Goal: Task Accomplishment & Management: Manage account settings

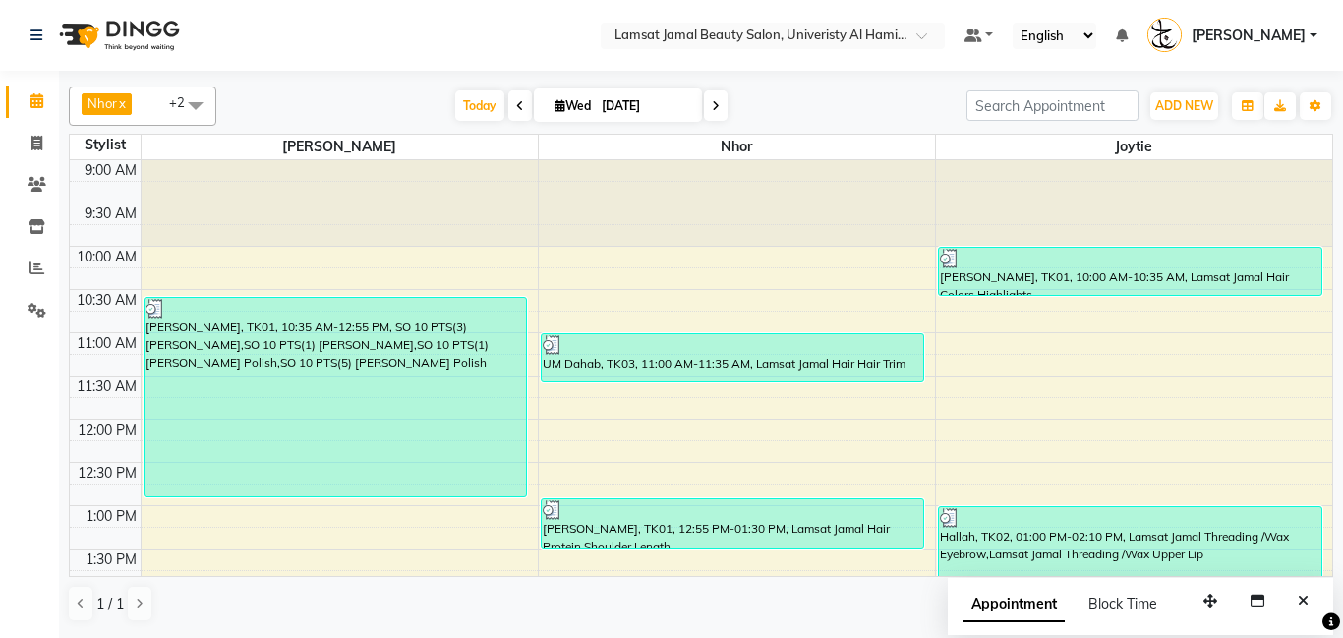
scroll to position [410, 0]
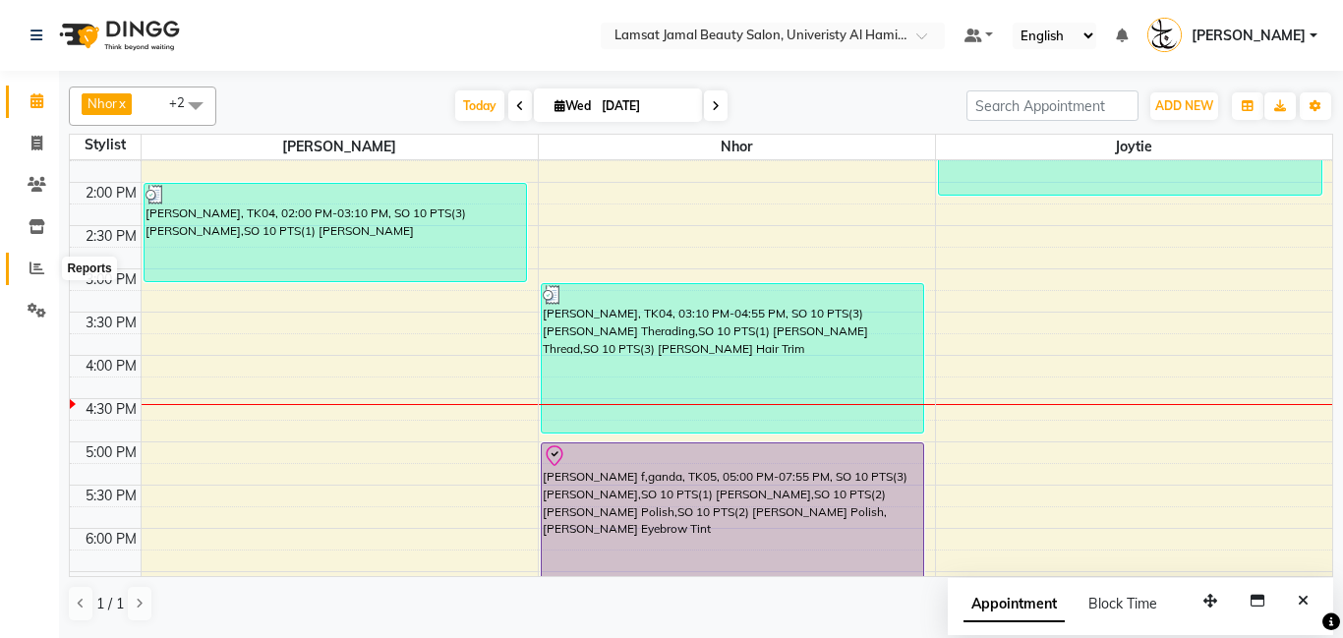
click at [30, 275] on span at bounding box center [37, 269] width 34 height 23
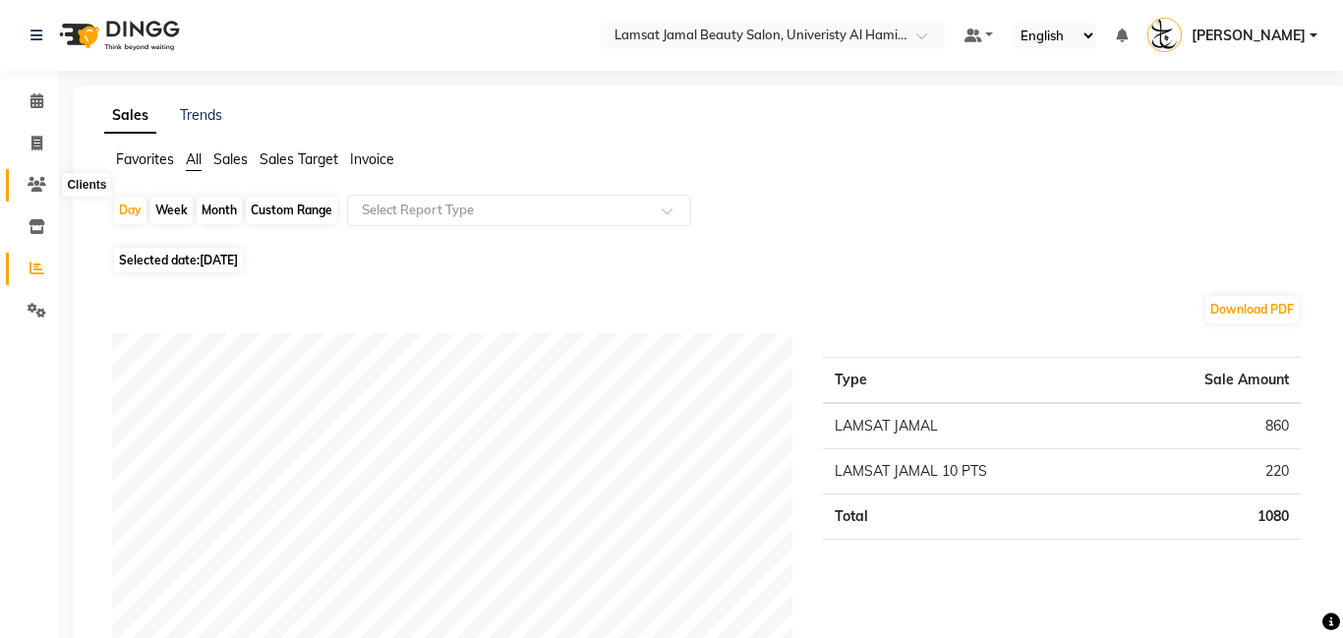
click at [37, 184] on icon at bounding box center [37, 184] width 19 height 15
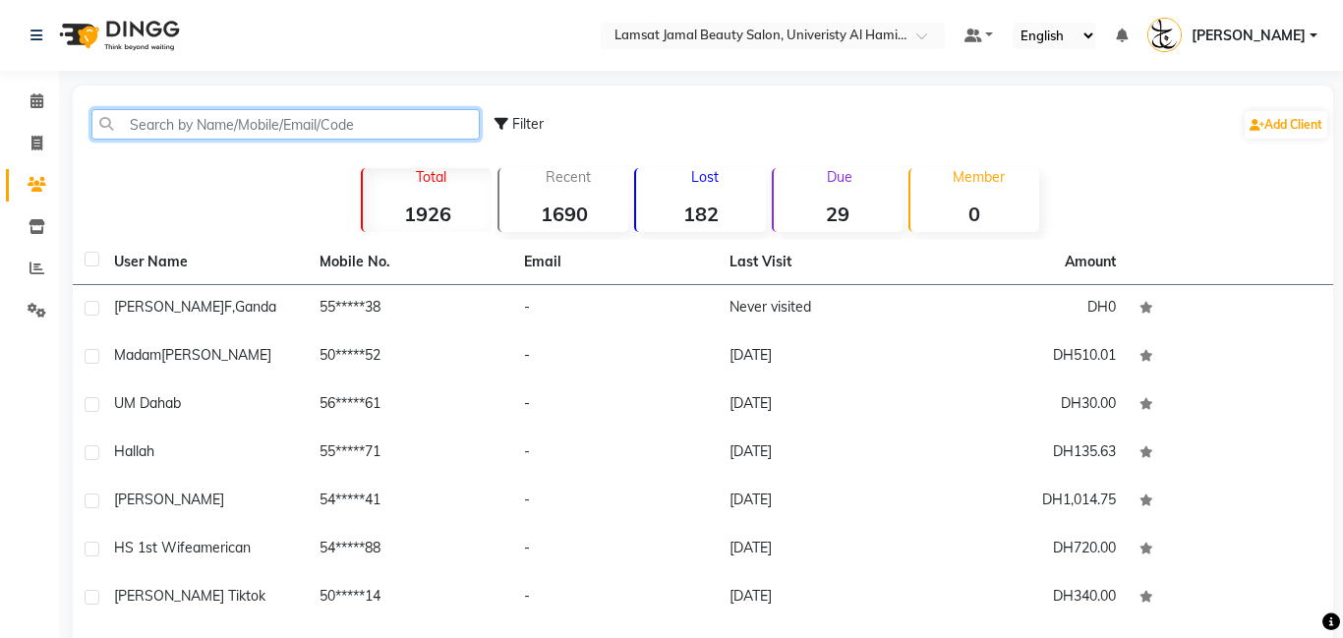
click at [385, 131] on input "text" at bounding box center [285, 124] width 388 height 30
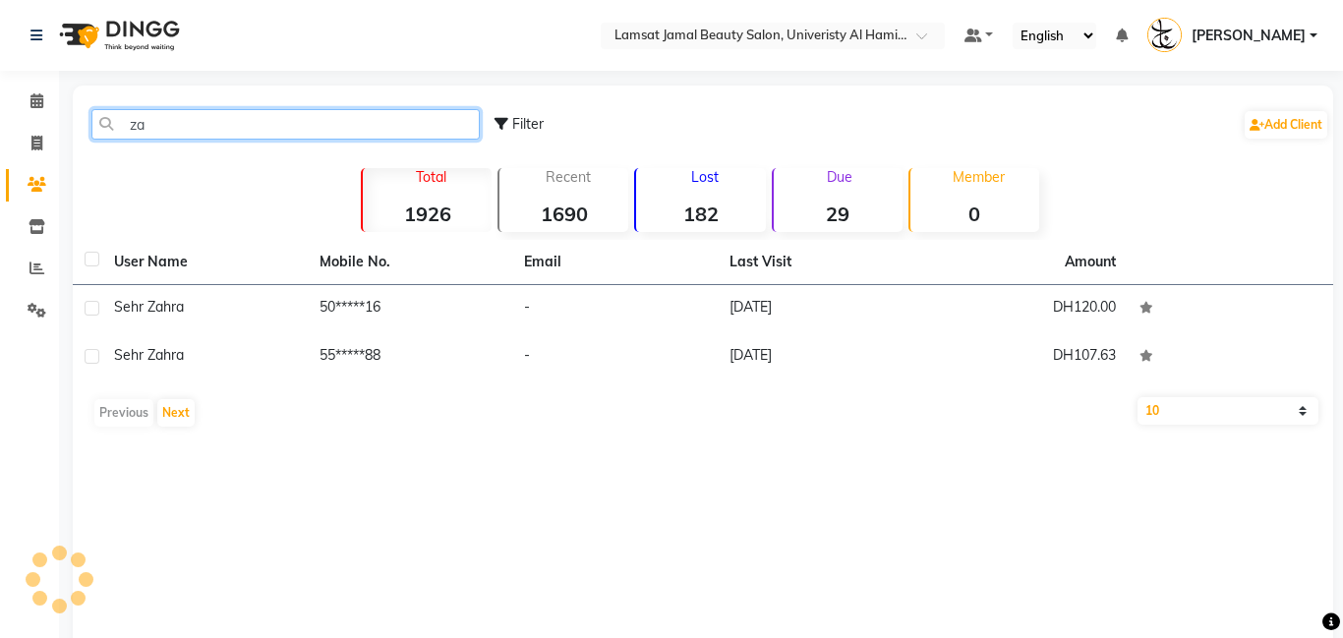
type input "z"
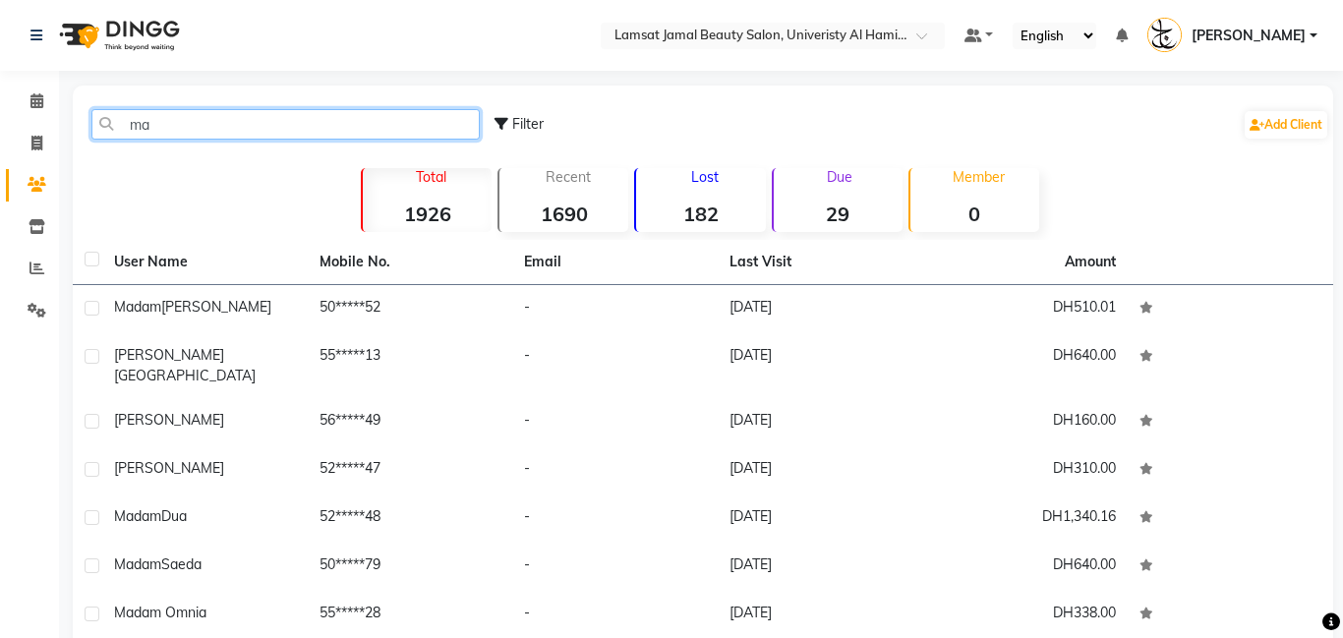
type input "m"
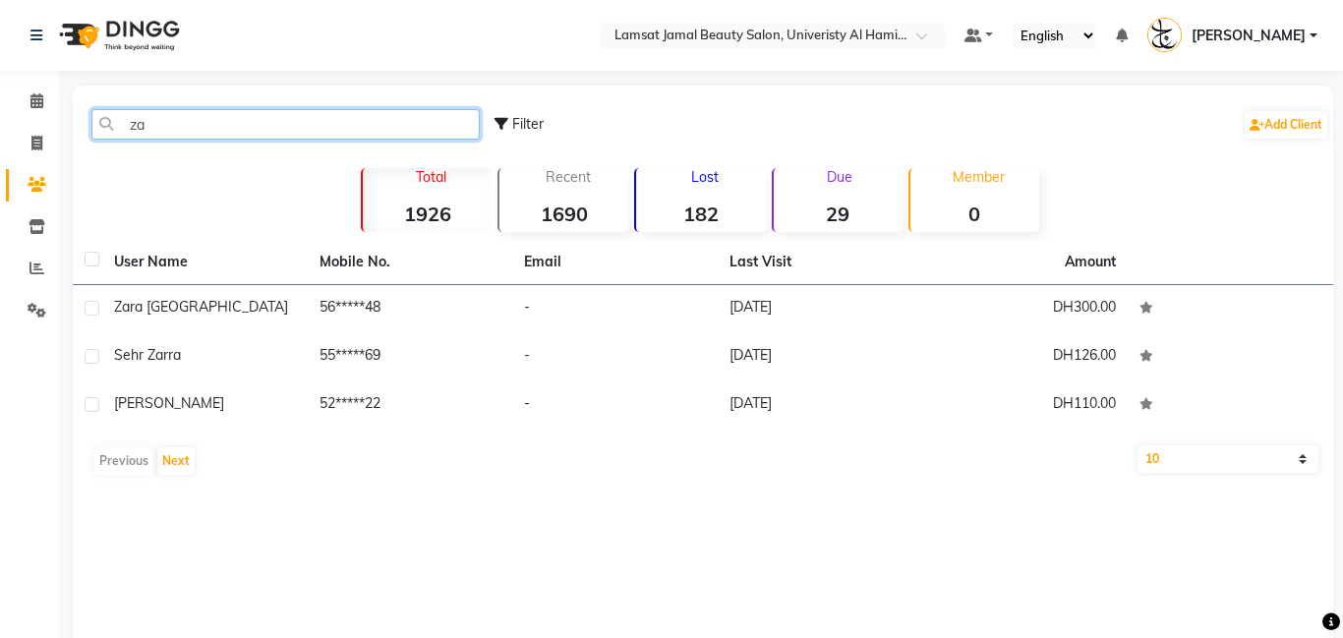
type input "z"
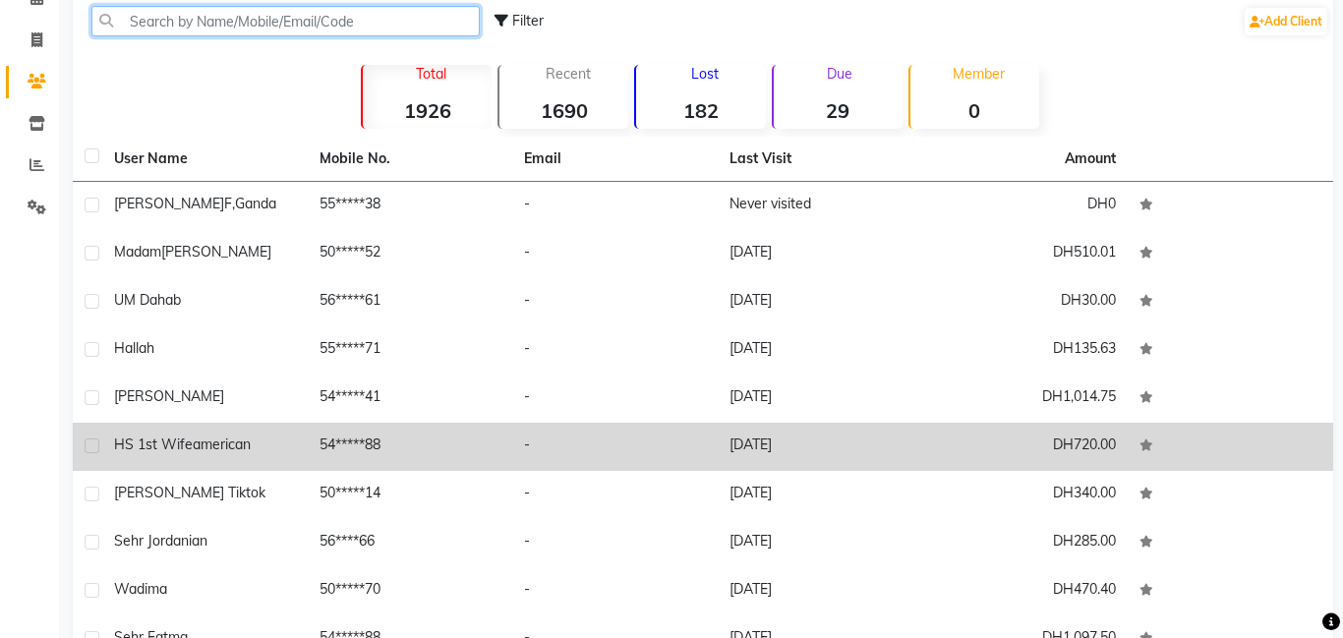
scroll to position [86, 0]
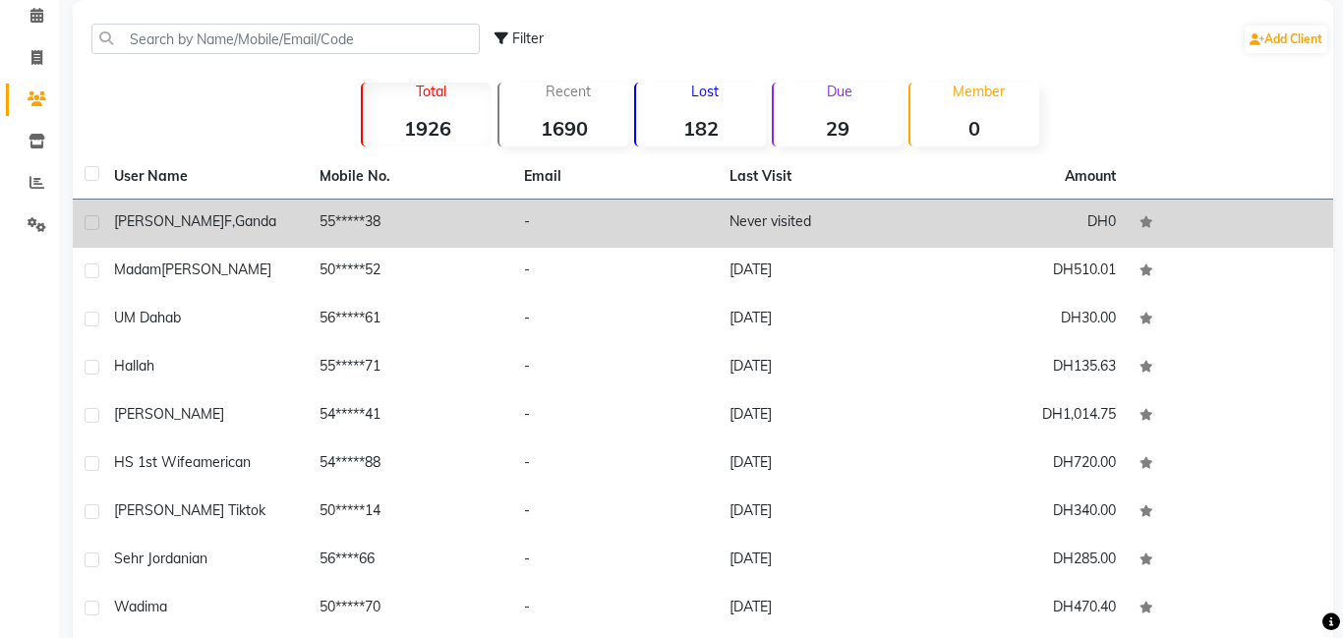
click at [224, 229] on span "f,ganda" at bounding box center [250, 221] width 52 height 18
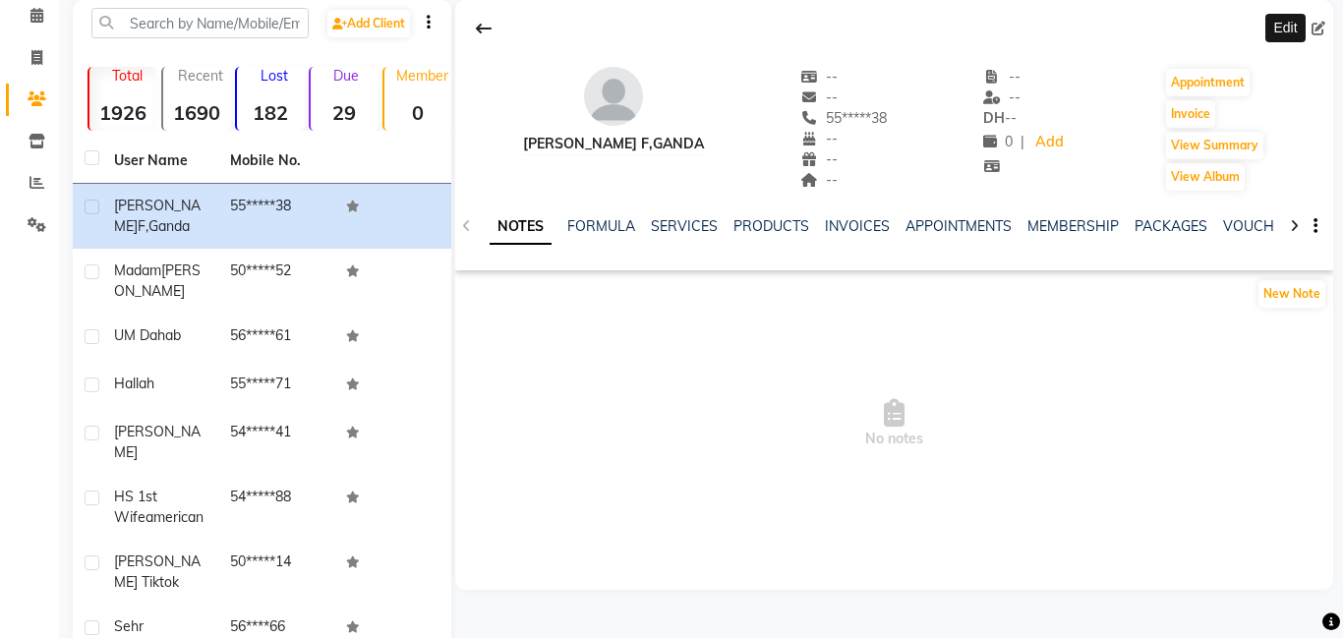
click at [1314, 28] on icon at bounding box center [1319, 29] width 14 height 14
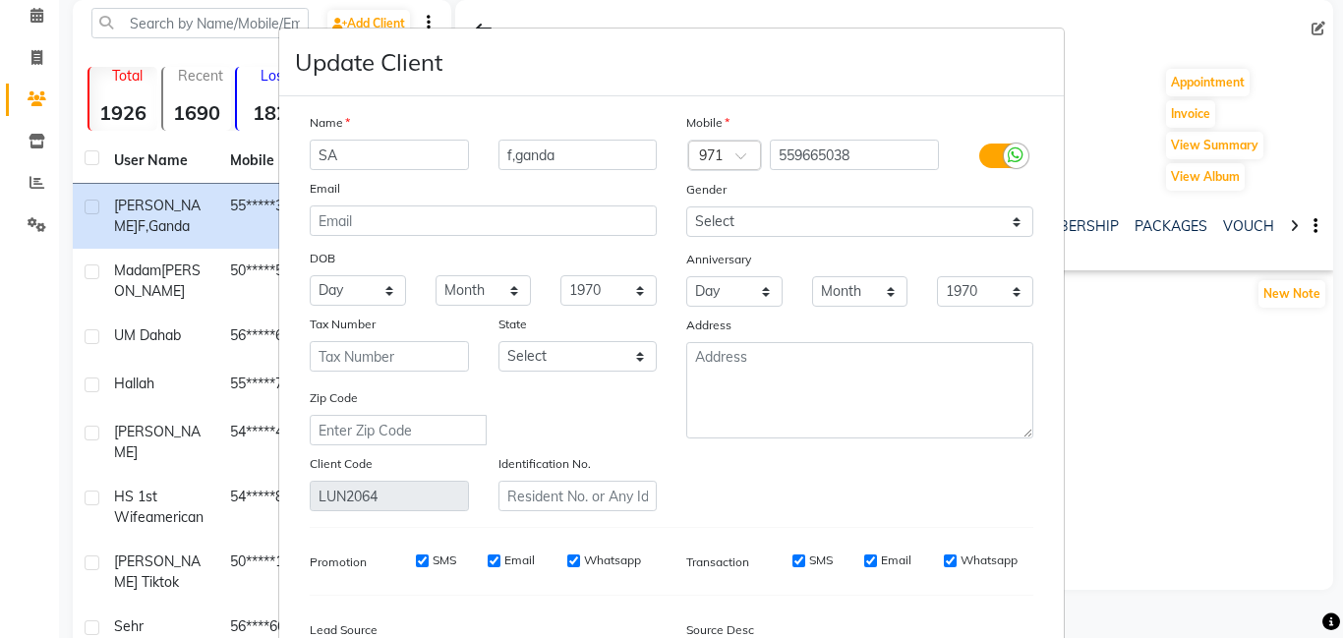
type input "S"
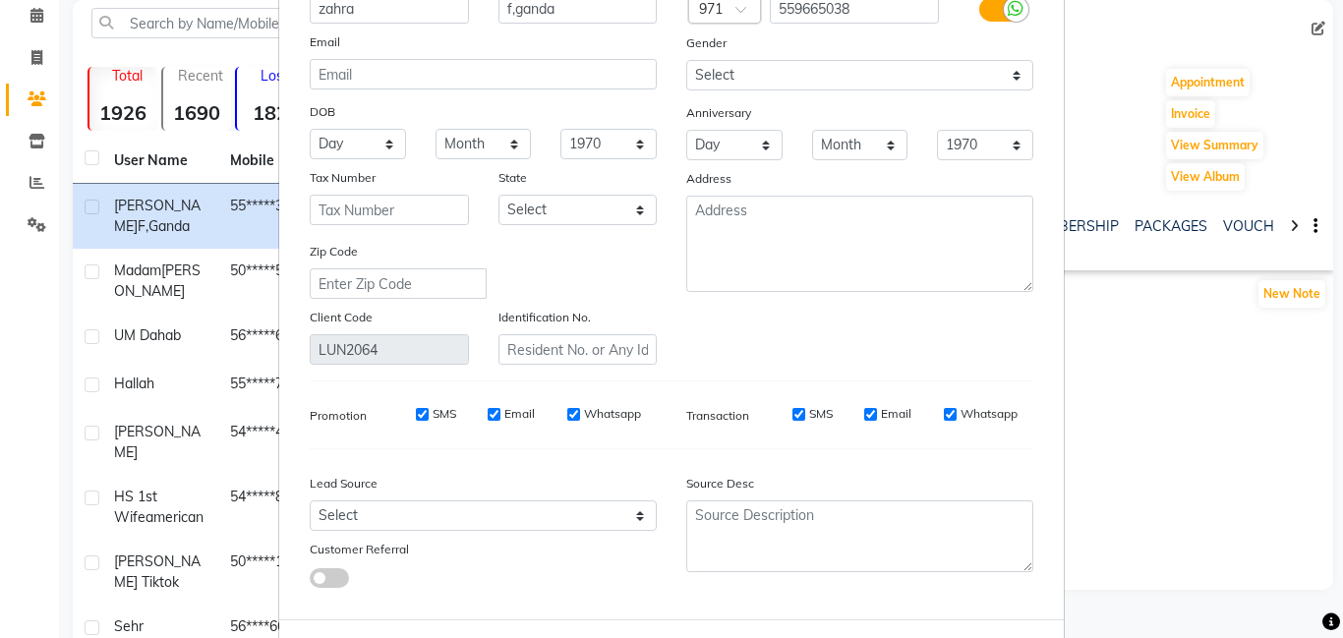
scroll to position [190, 0]
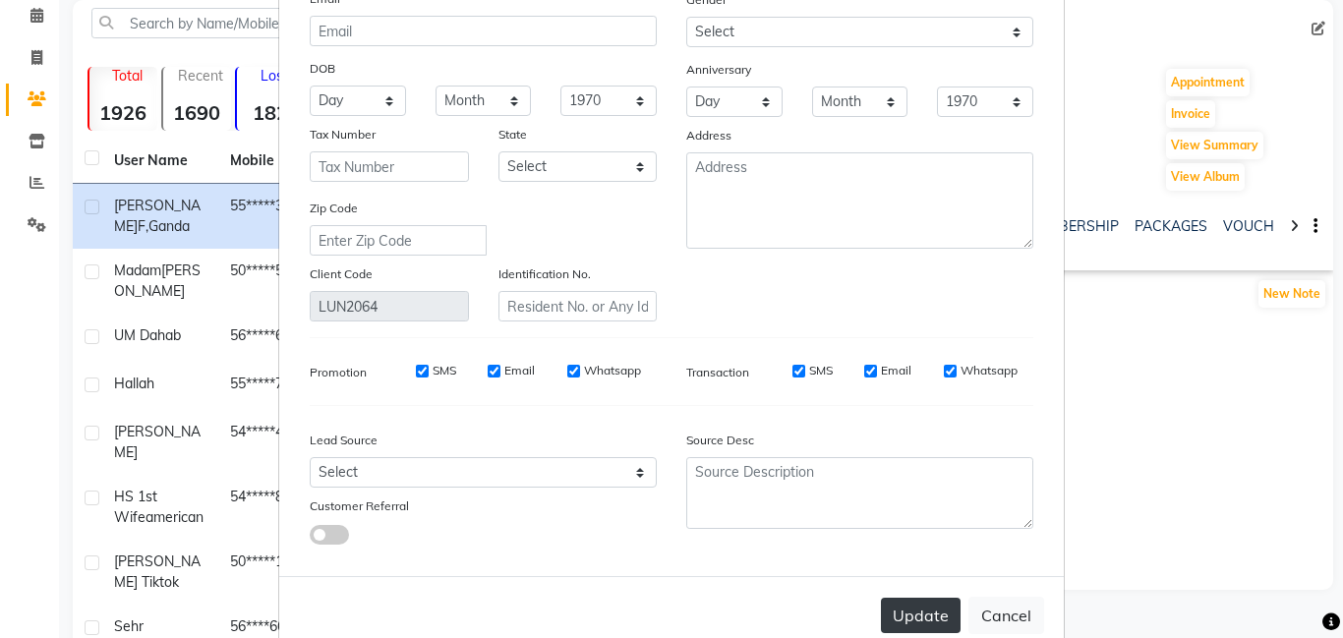
type input "zahra"
click at [902, 624] on button "Update" at bounding box center [921, 615] width 80 height 35
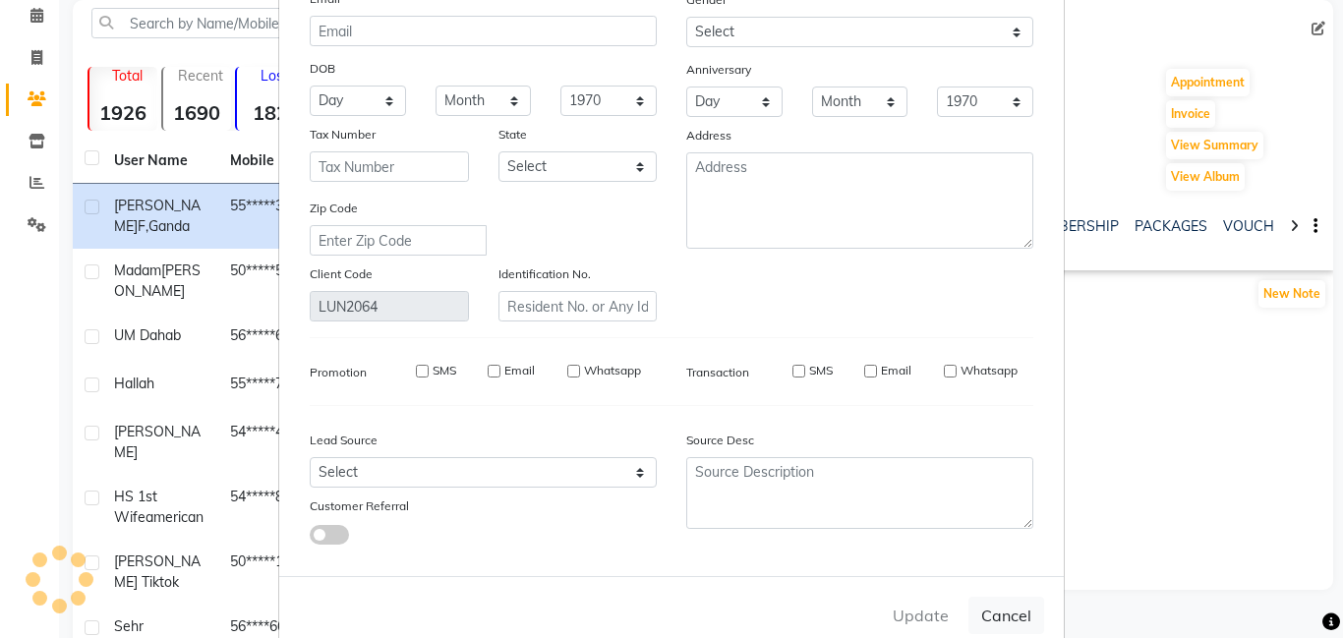
select select
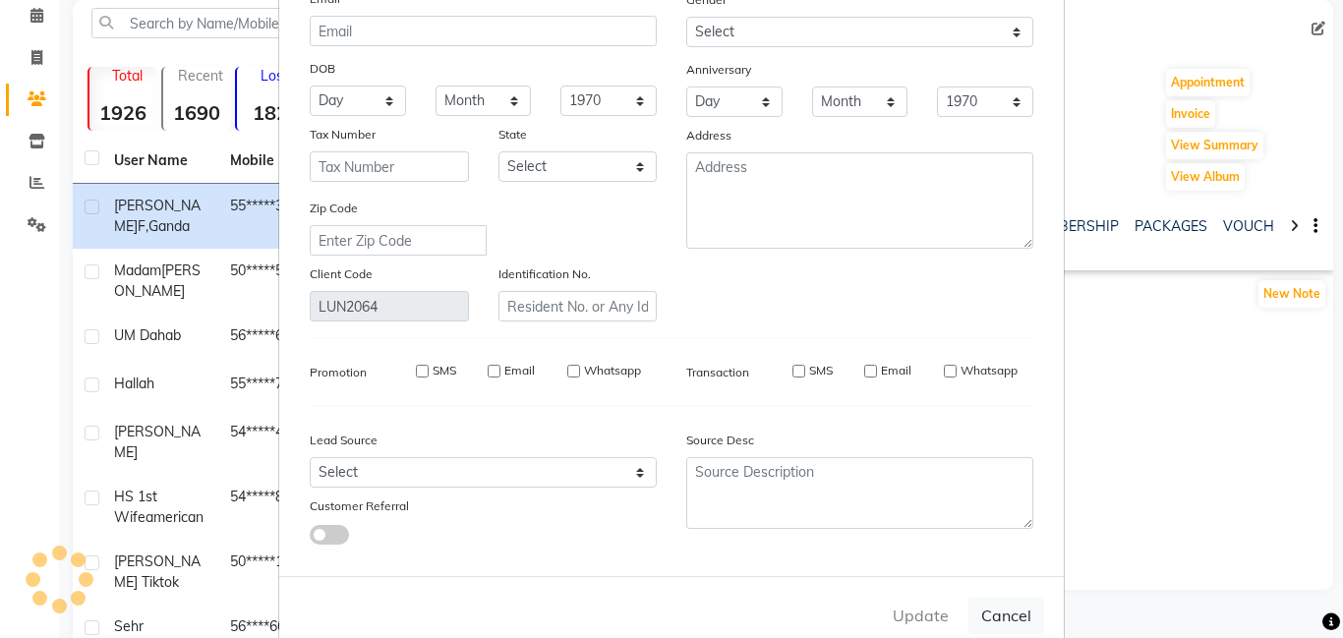
select select
checkbox input "false"
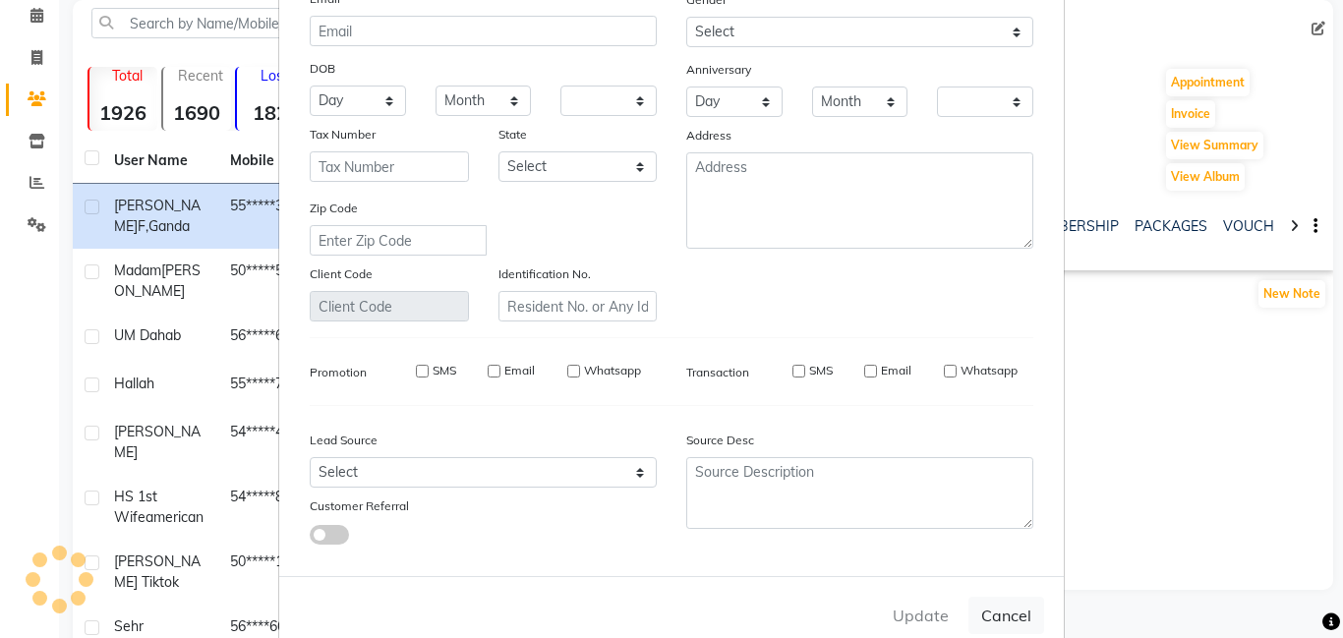
checkbox input "false"
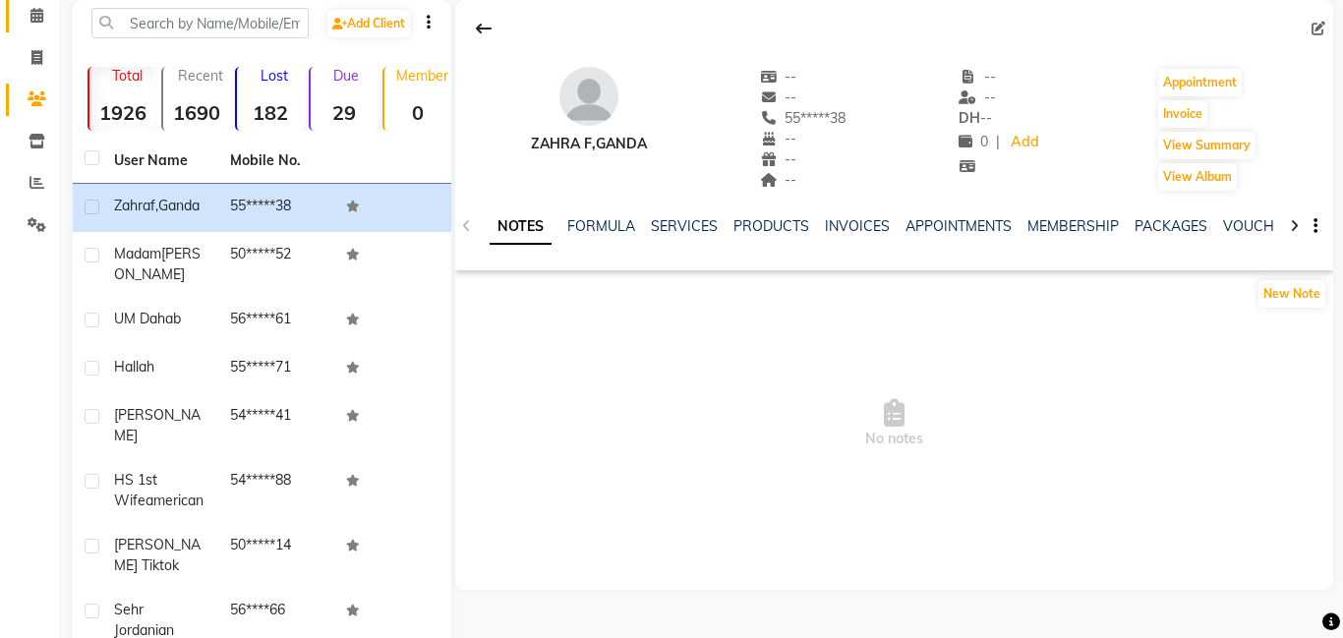
click at [48, 15] on span at bounding box center [37, 16] width 34 height 23
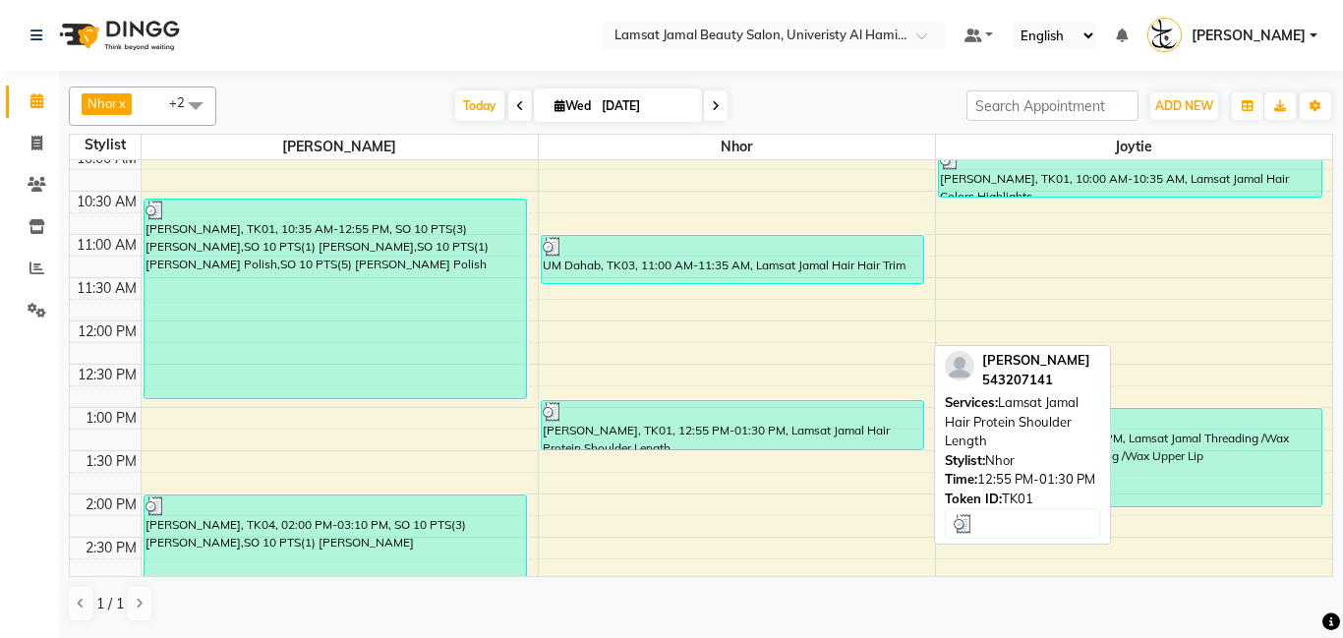
scroll to position [88, 0]
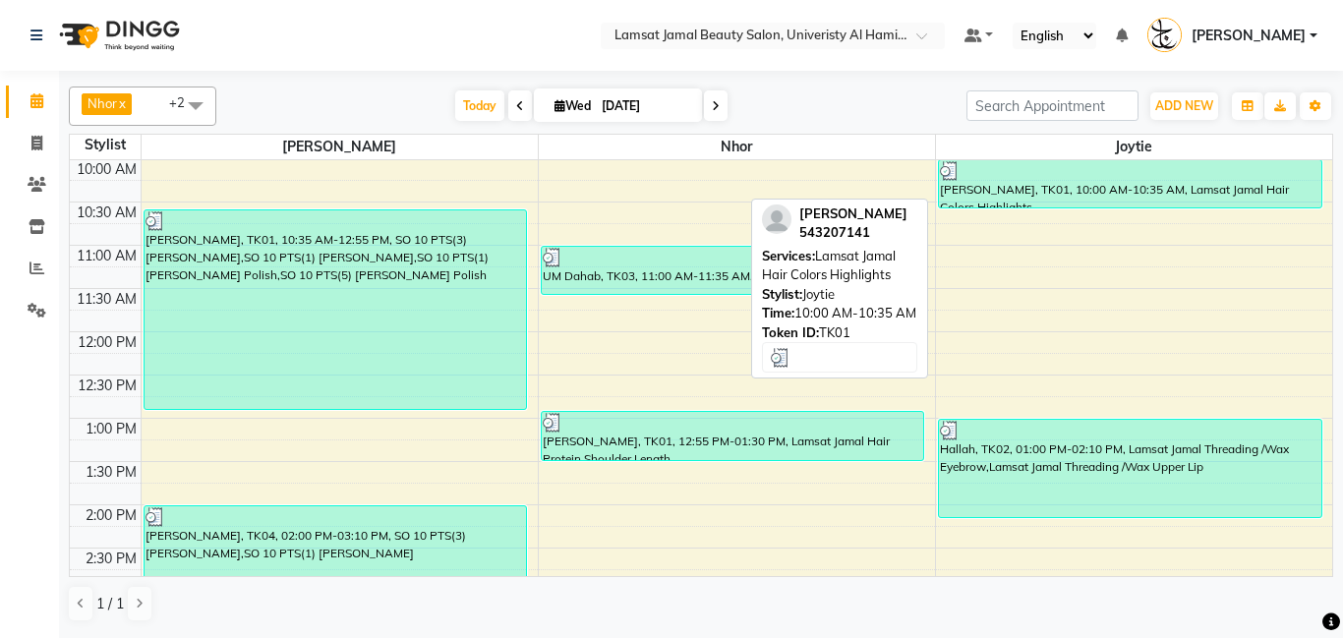
click at [1068, 182] on div "[PERSON_NAME], TK01, 10:00 AM-10:35 AM, Lamsat Jamal Hair Colors Highlights" at bounding box center [1130, 183] width 383 height 47
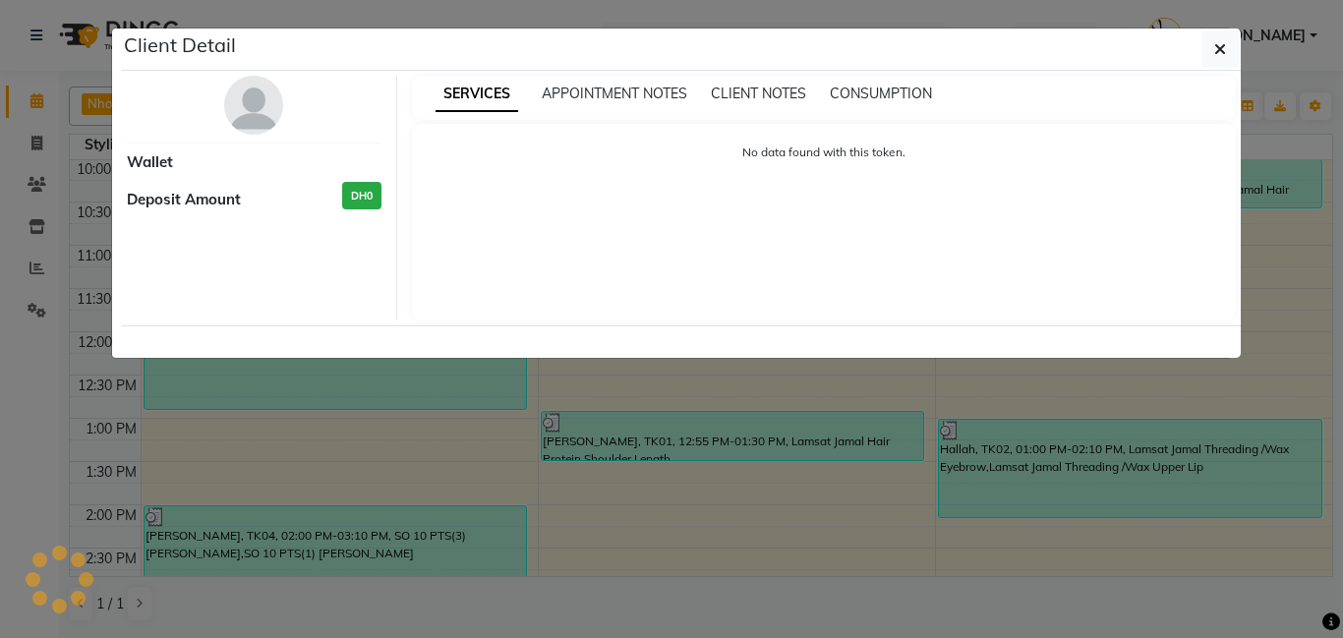
select select "3"
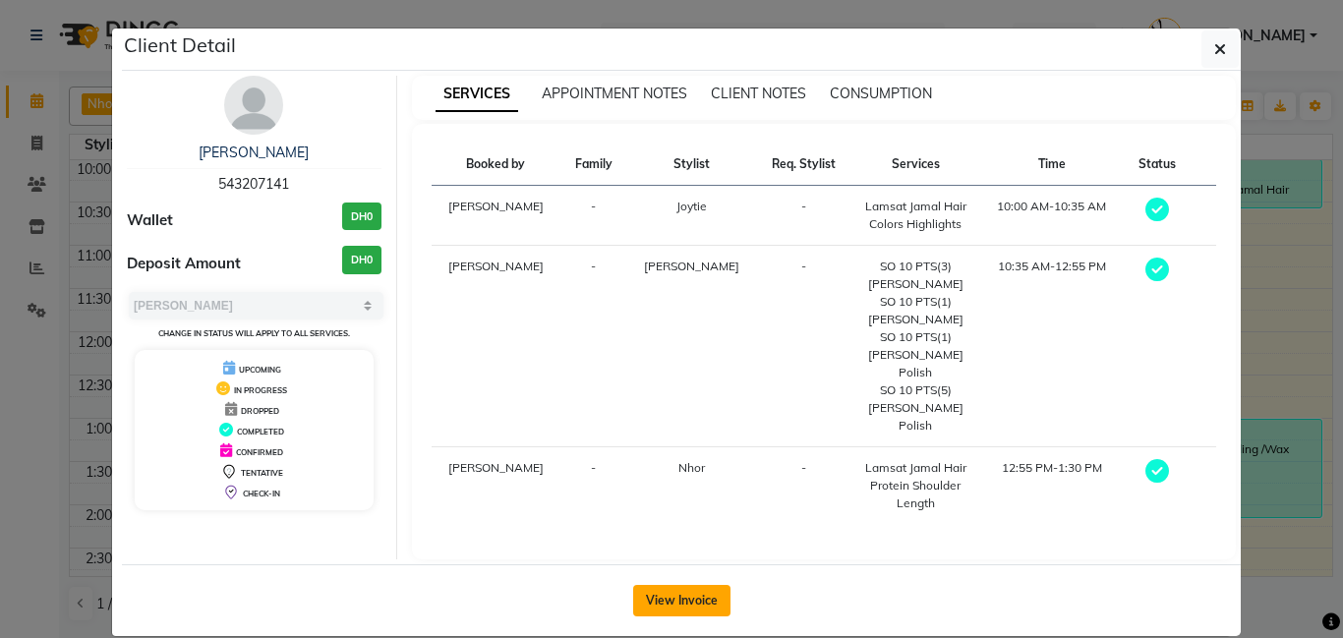
click at [682, 585] on button "View Invoice" at bounding box center [681, 600] width 97 height 31
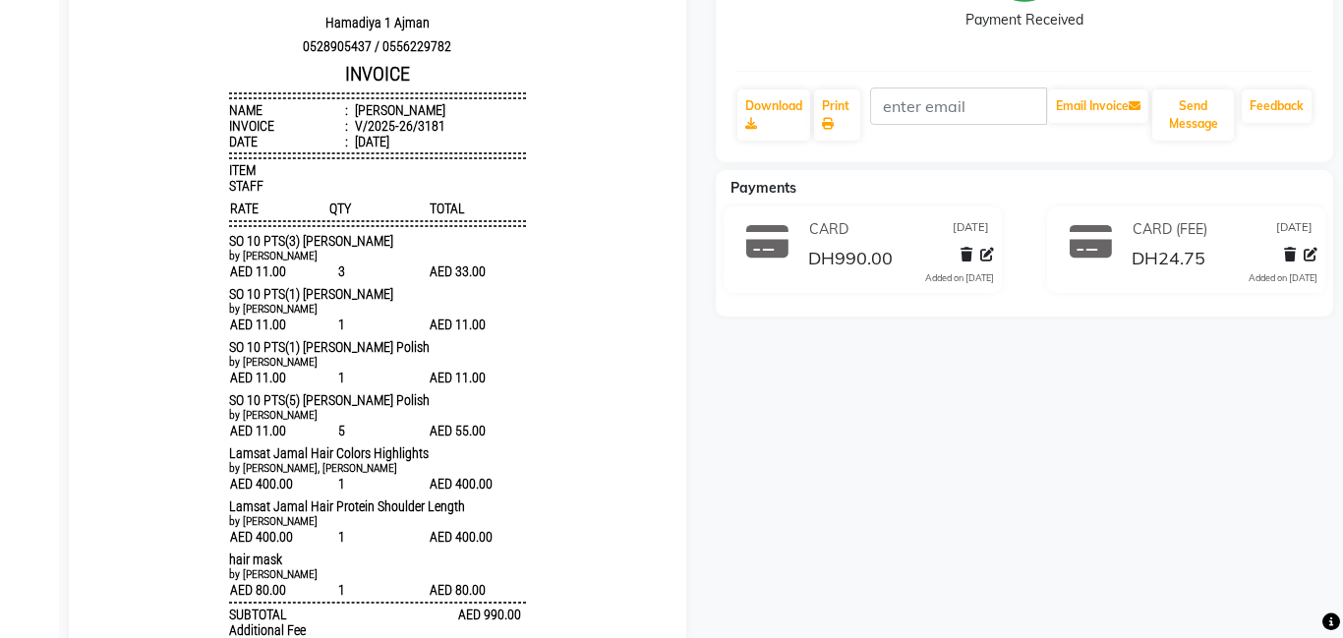
scroll to position [410, 0]
